Goal: Navigation & Orientation: Find specific page/section

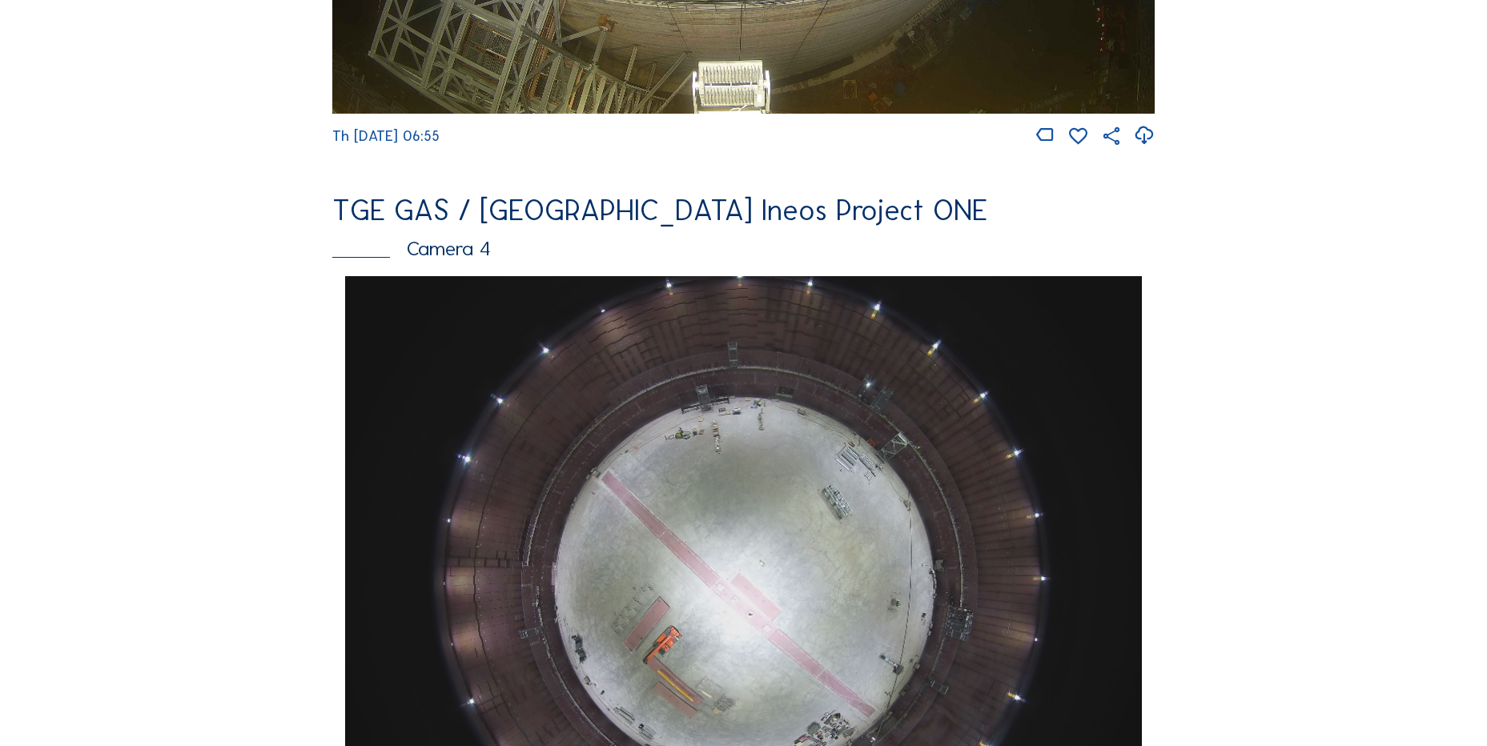
scroll to position [1441, 0]
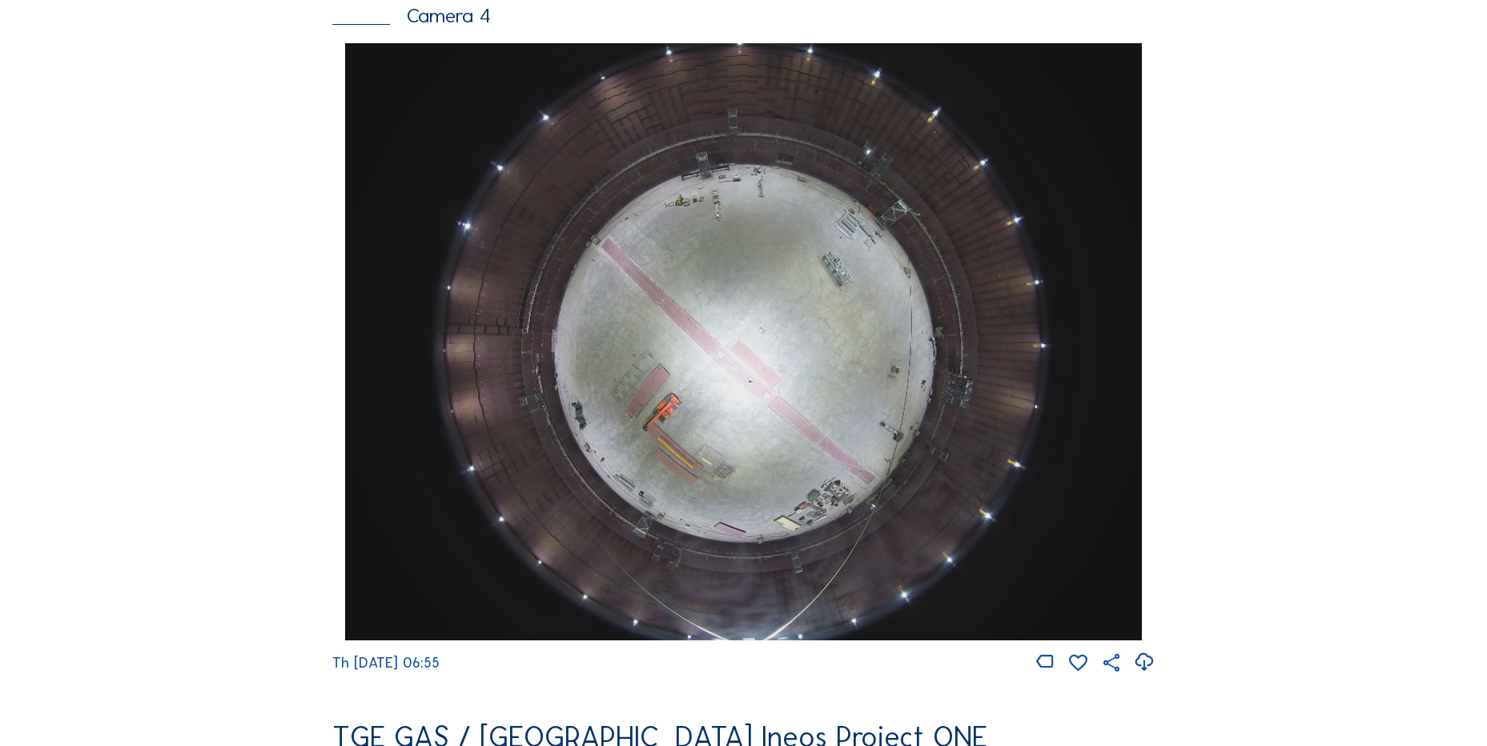
click at [1143, 672] on icon at bounding box center [1144, 662] width 22 height 26
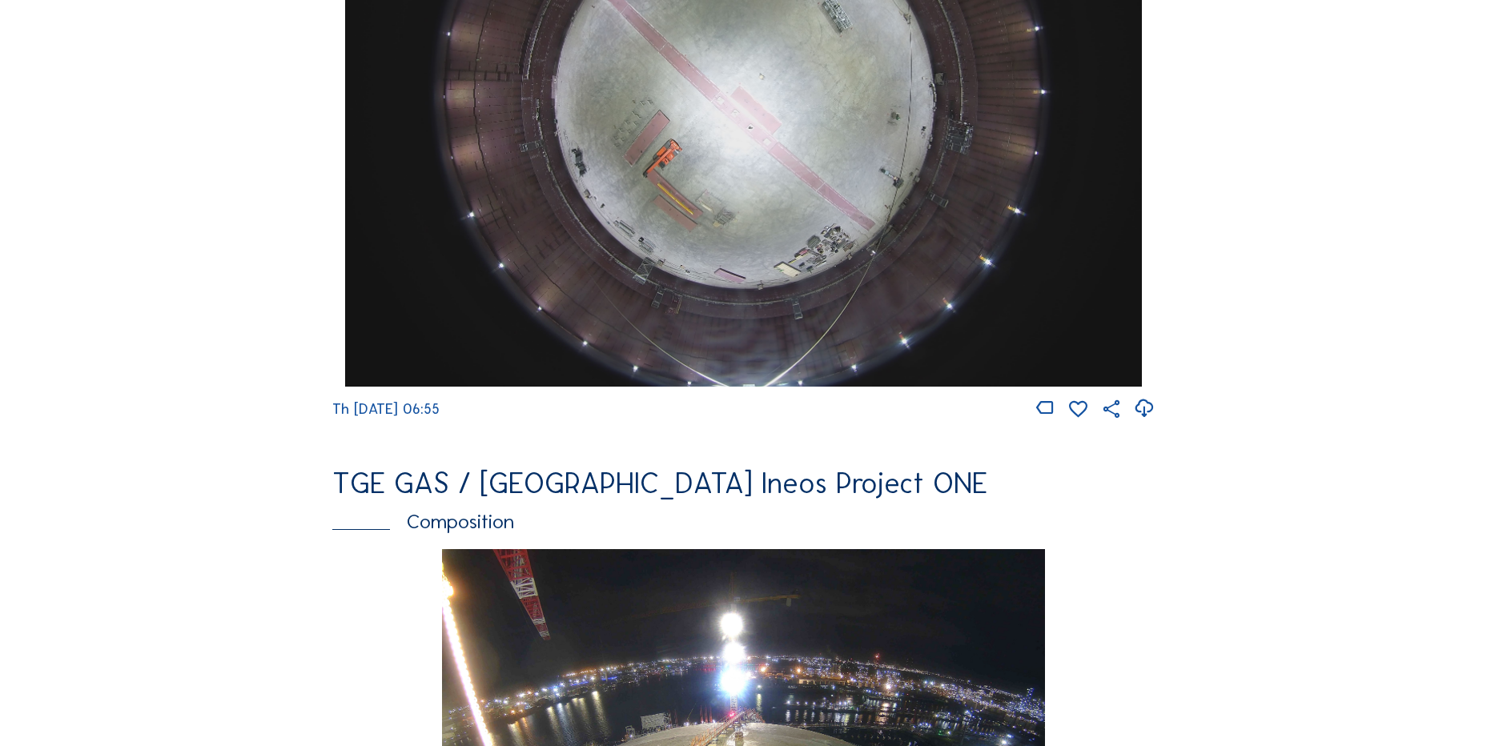
scroll to position [1521, 0]
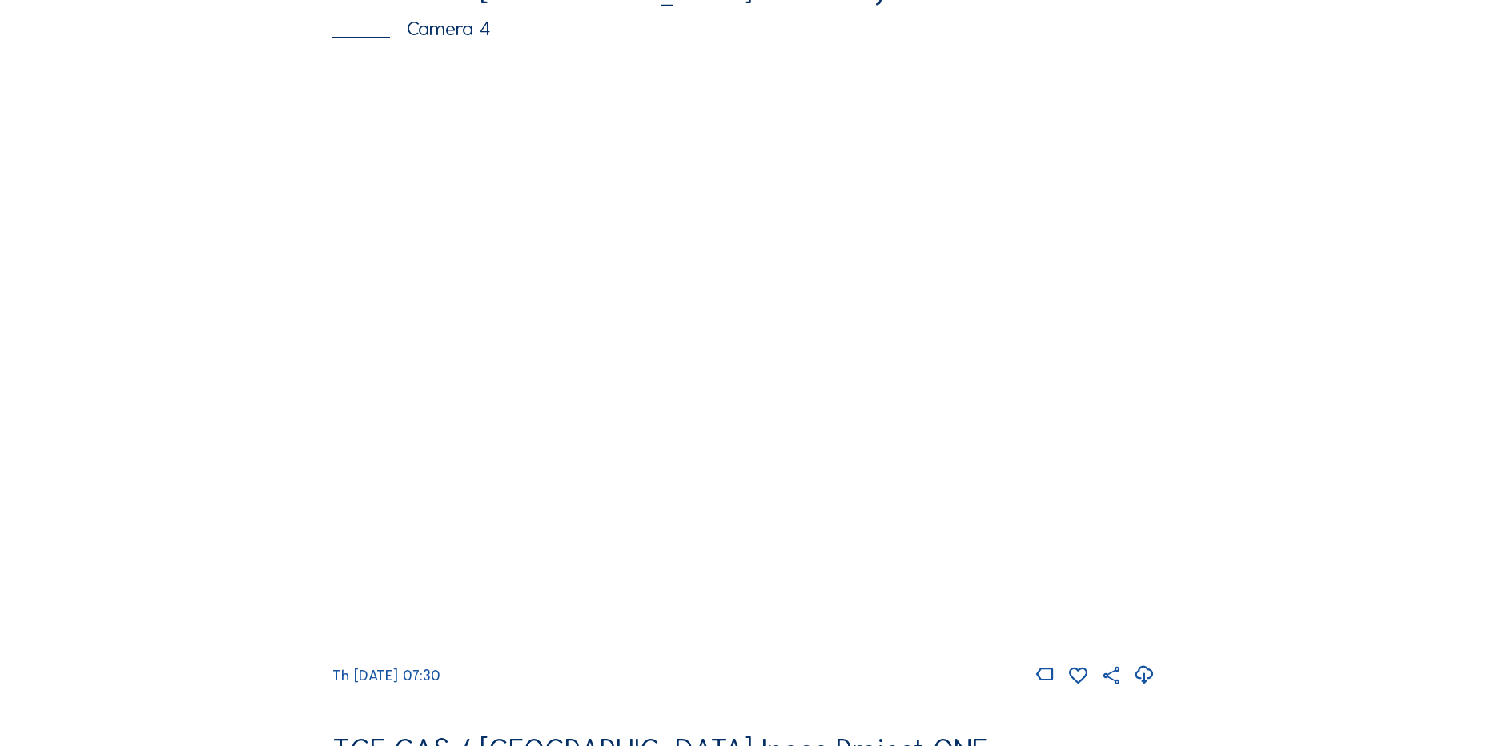
scroll to position [1441, 0]
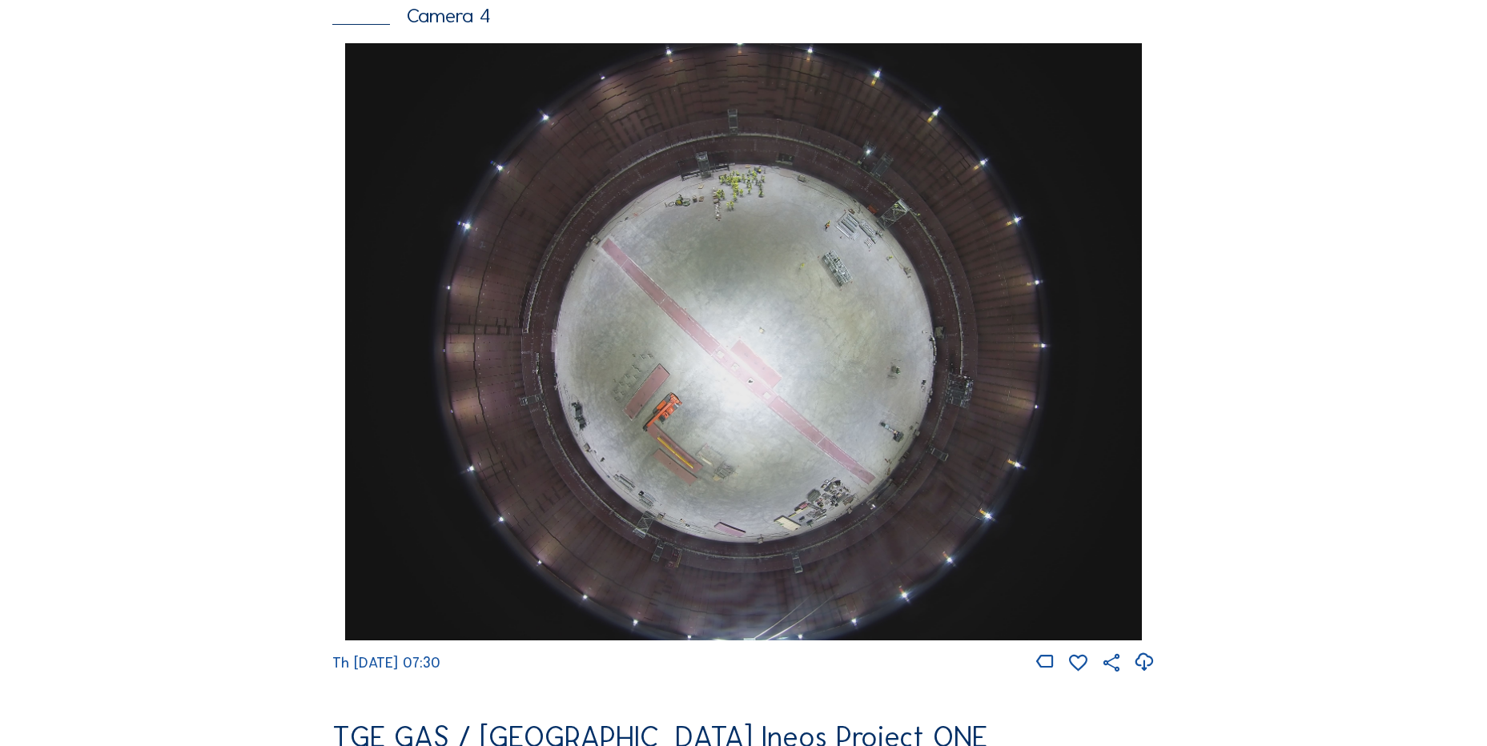
click at [1155, 676] on icon at bounding box center [1144, 662] width 22 height 26
click at [159, 246] on div "Cameras Timelapses My C-Site Feed Photo Show Map Search Fullscreen TGE GAS / An…" at bounding box center [743, 347] width 1487 height 3577
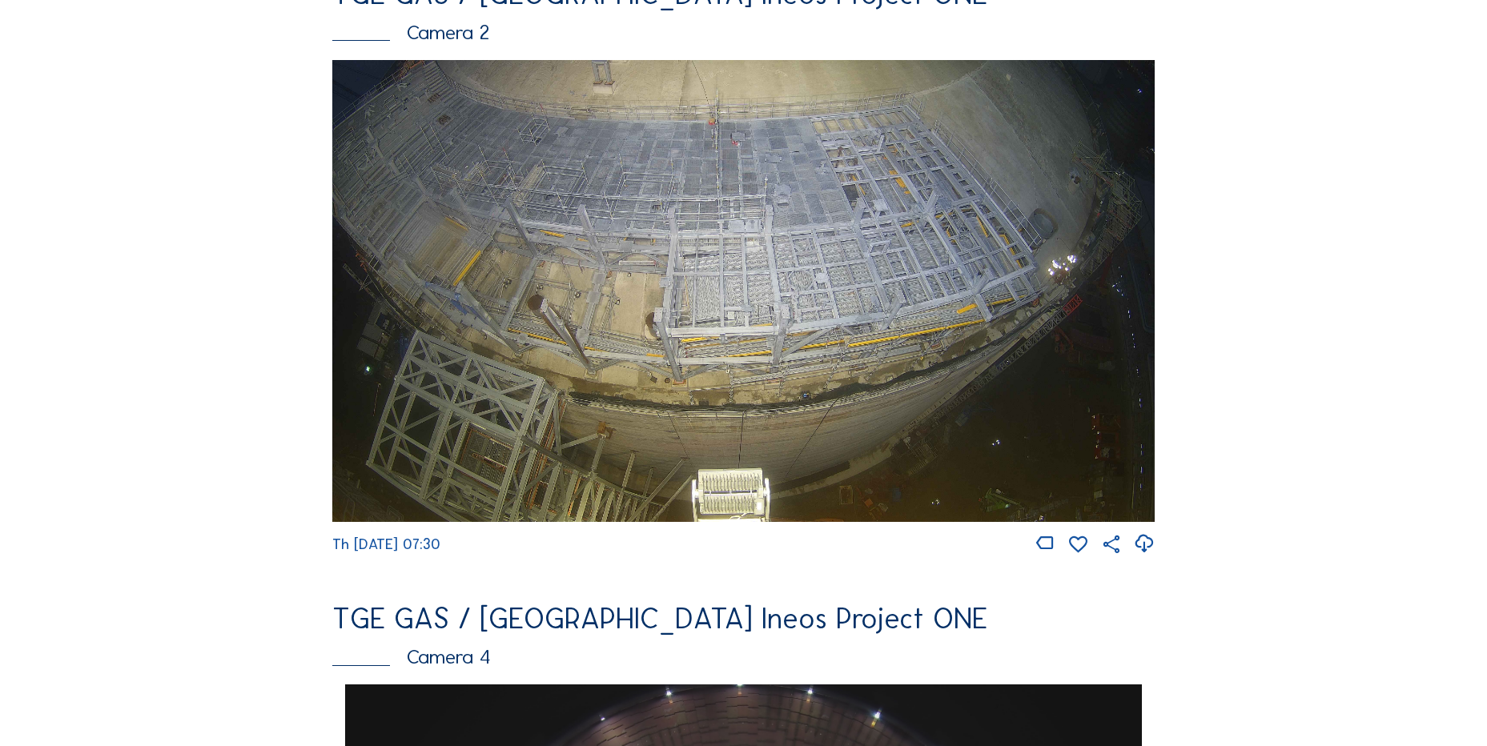
scroll to position [801, 0]
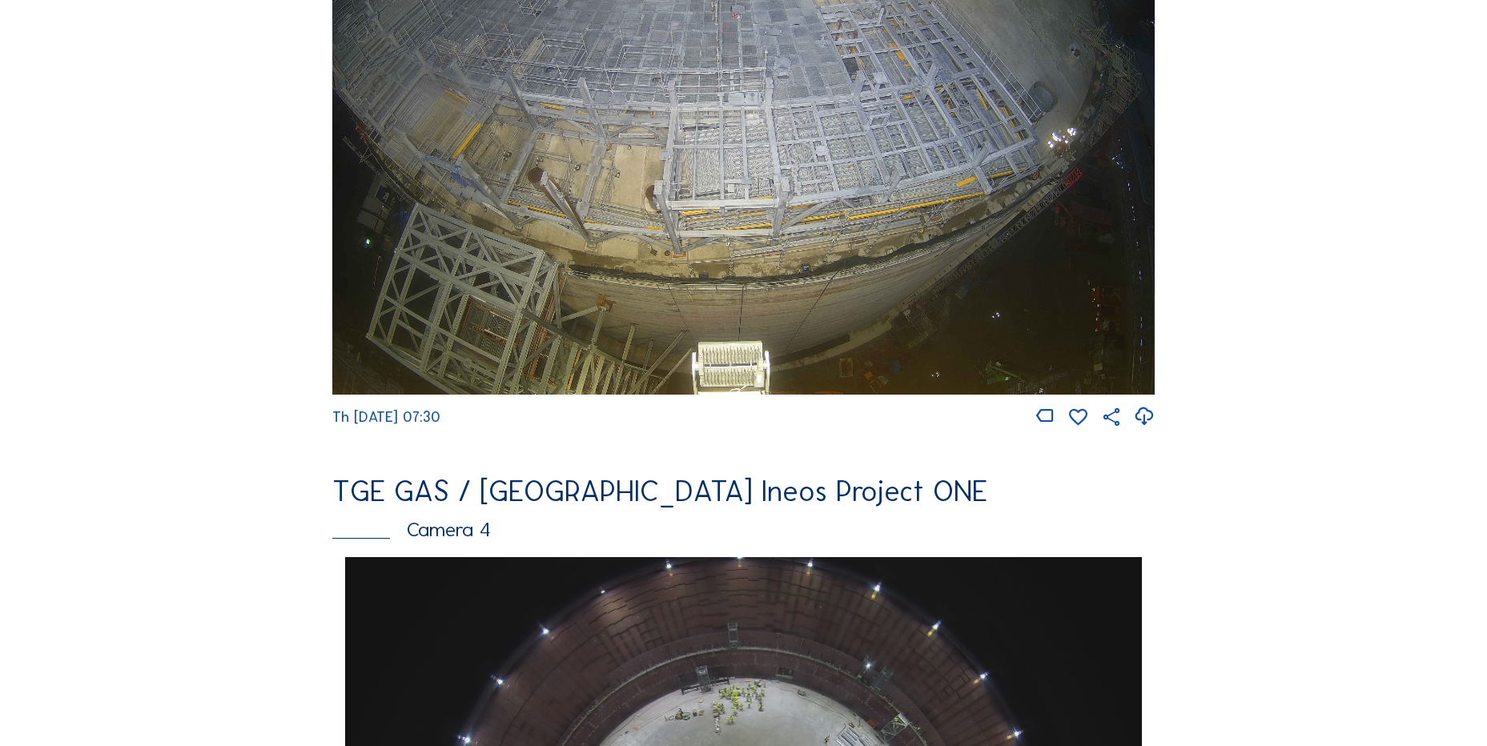
scroll to position [1201, 0]
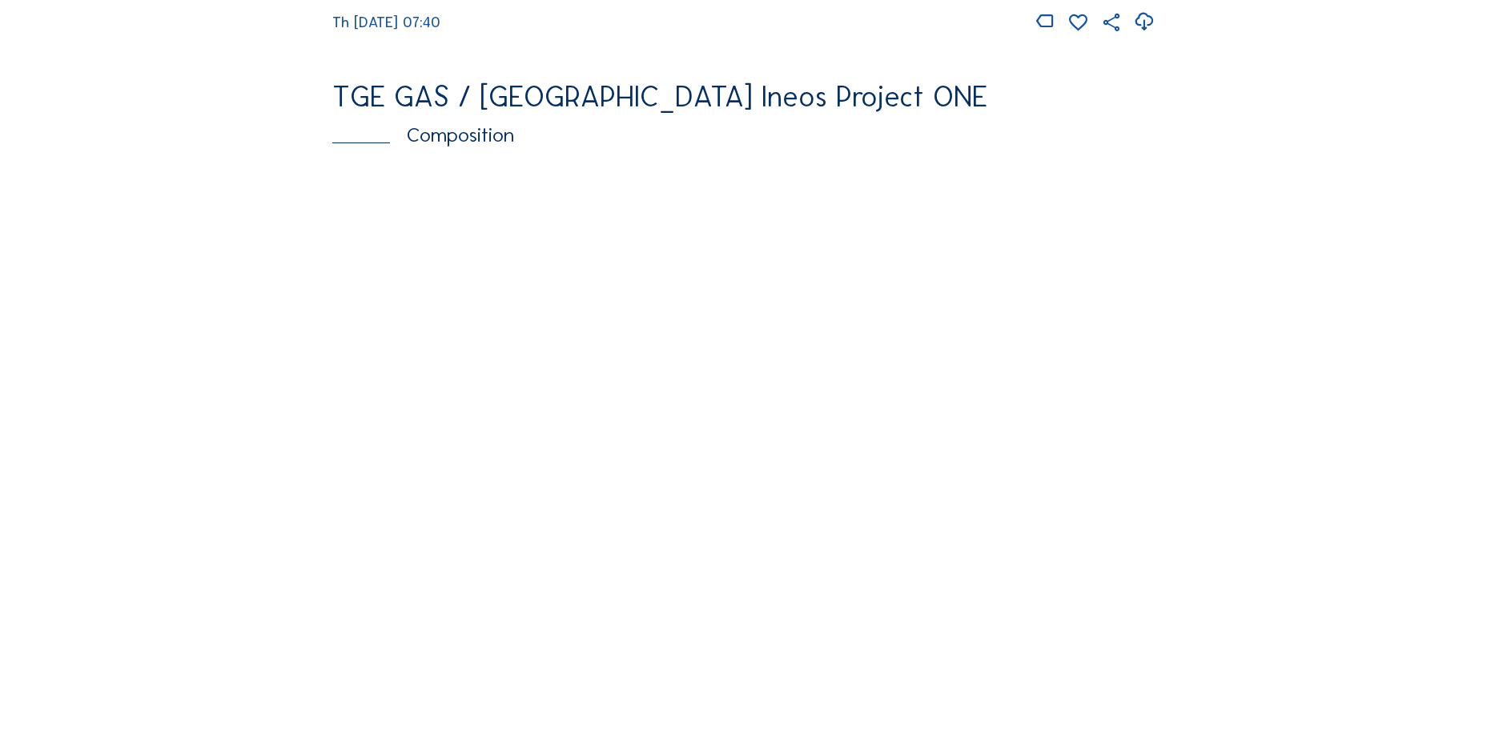
scroll to position [2322, 0]
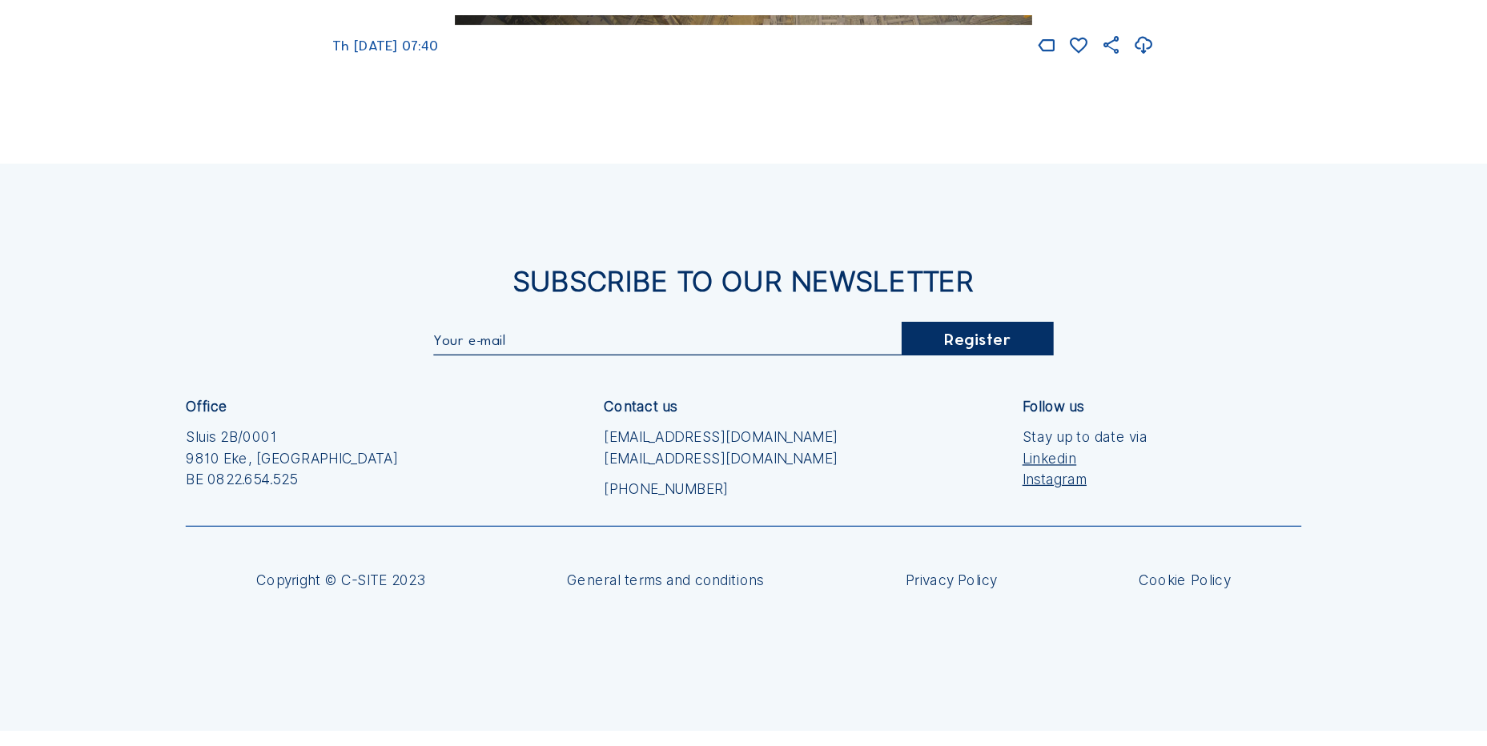
scroll to position [2175, 0]
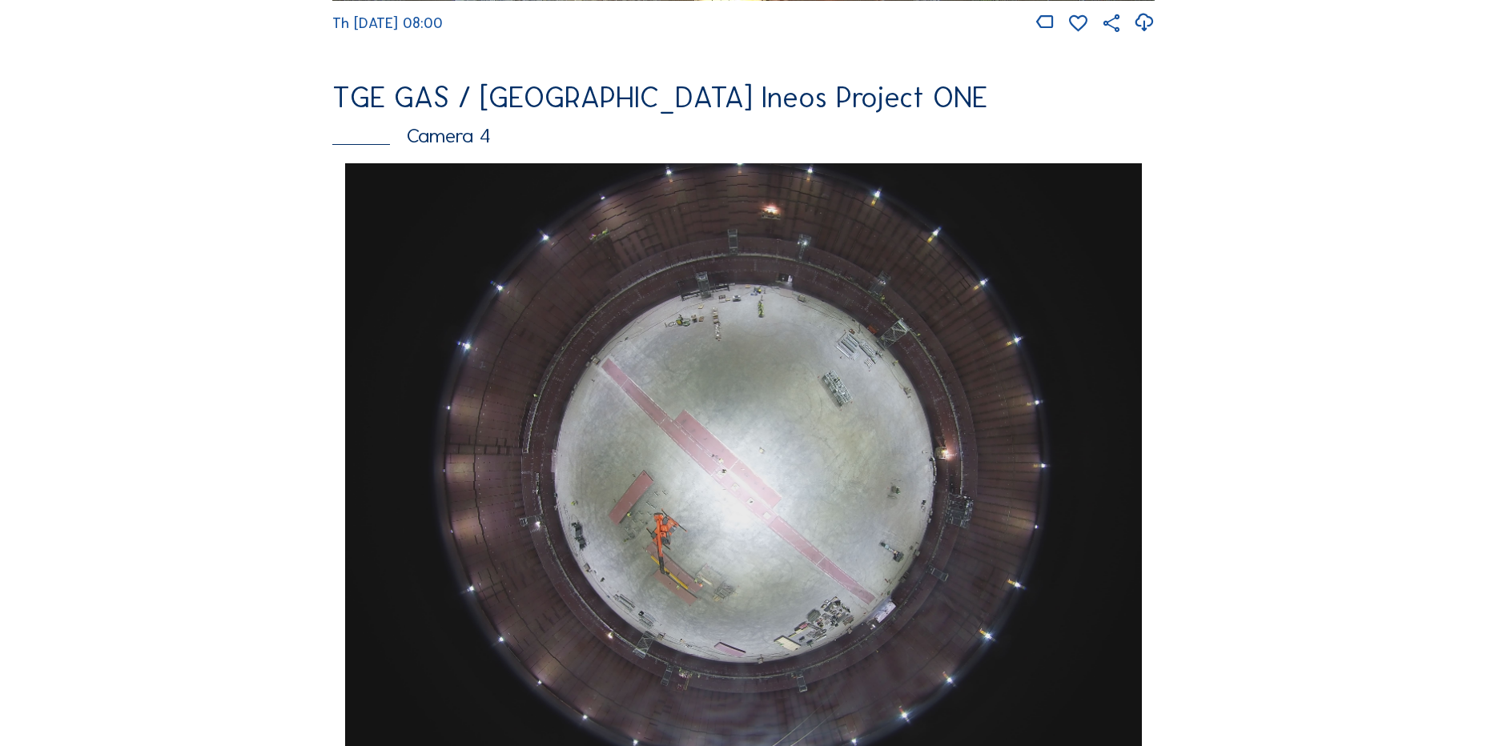
scroll to position [1441, 0]
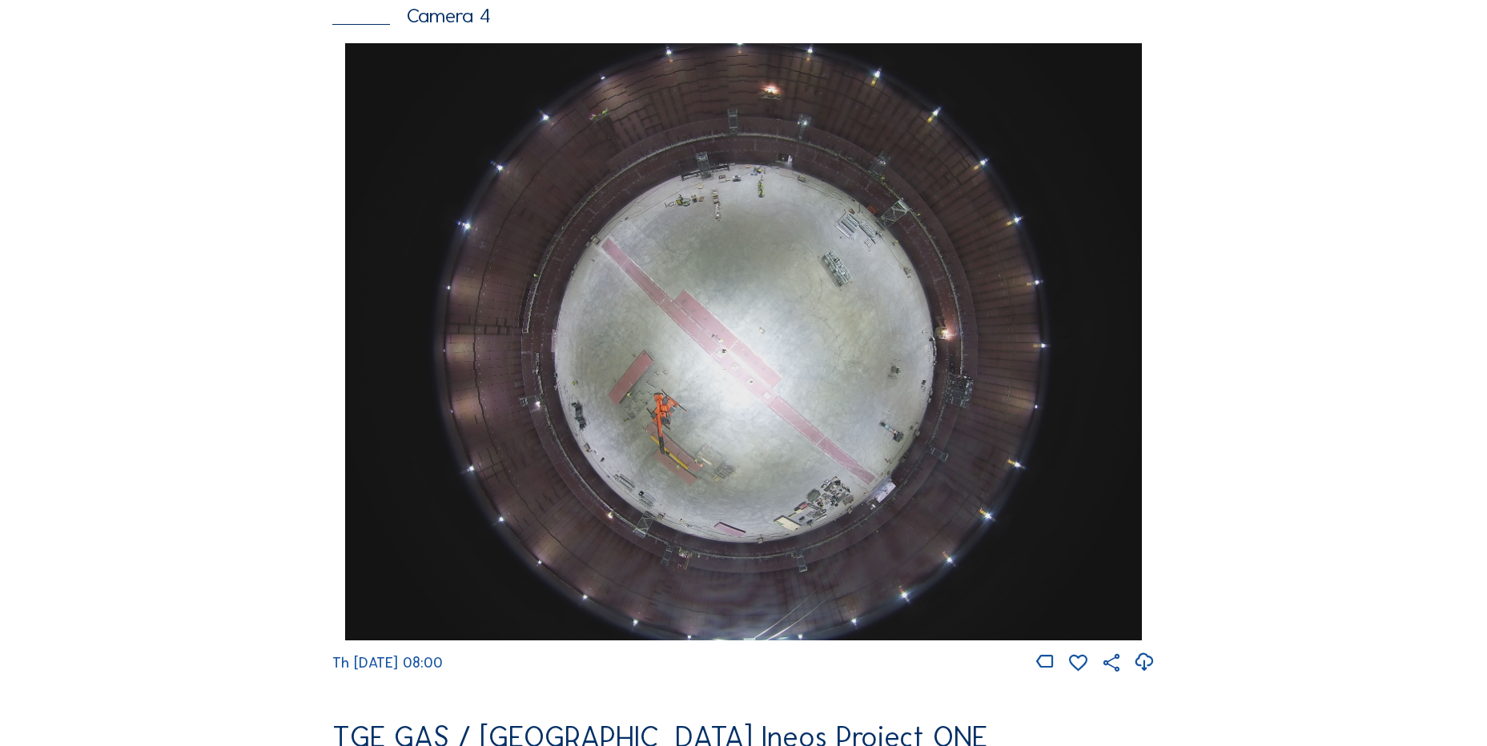
click at [1143, 673] on icon at bounding box center [1144, 662] width 22 height 26
